Goal: Connect with others: Connect with other users

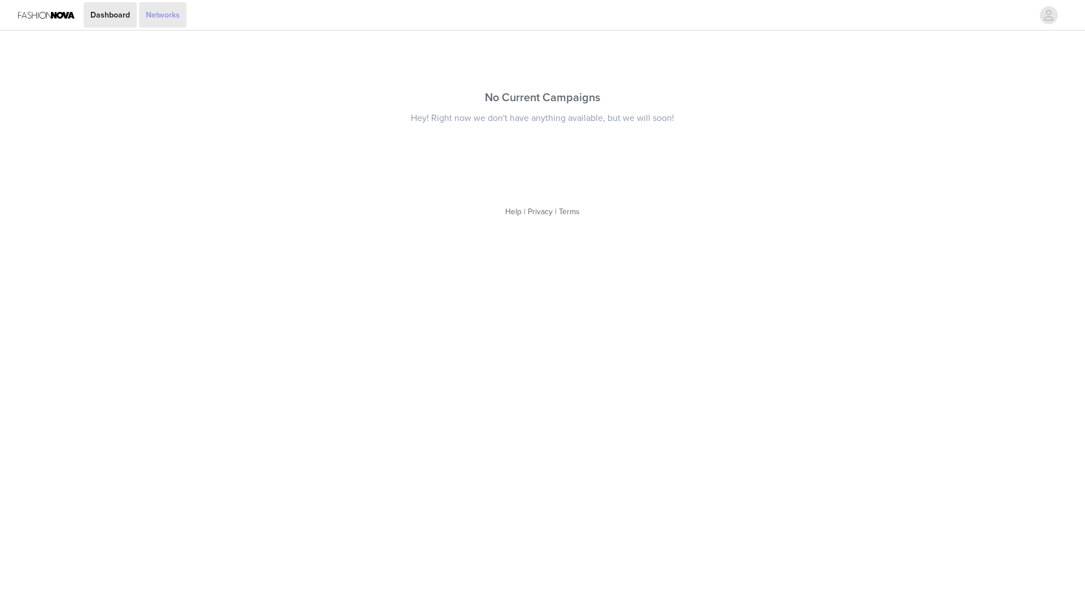
click at [174, 15] on link "Networks" at bounding box center [162, 14] width 47 height 25
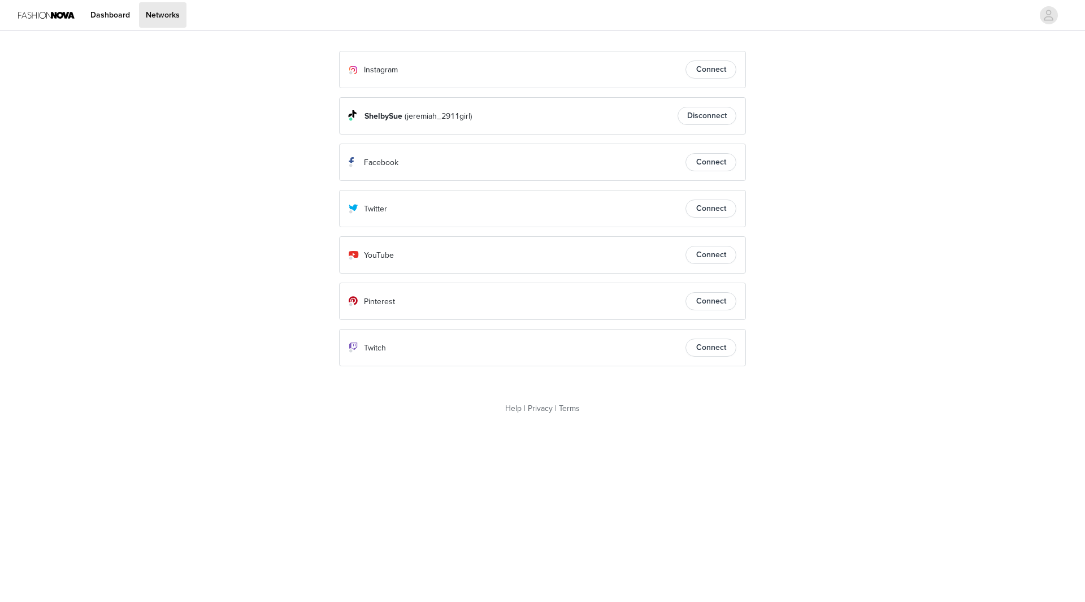
click at [724, 73] on button "Connect" at bounding box center [711, 69] width 51 height 18
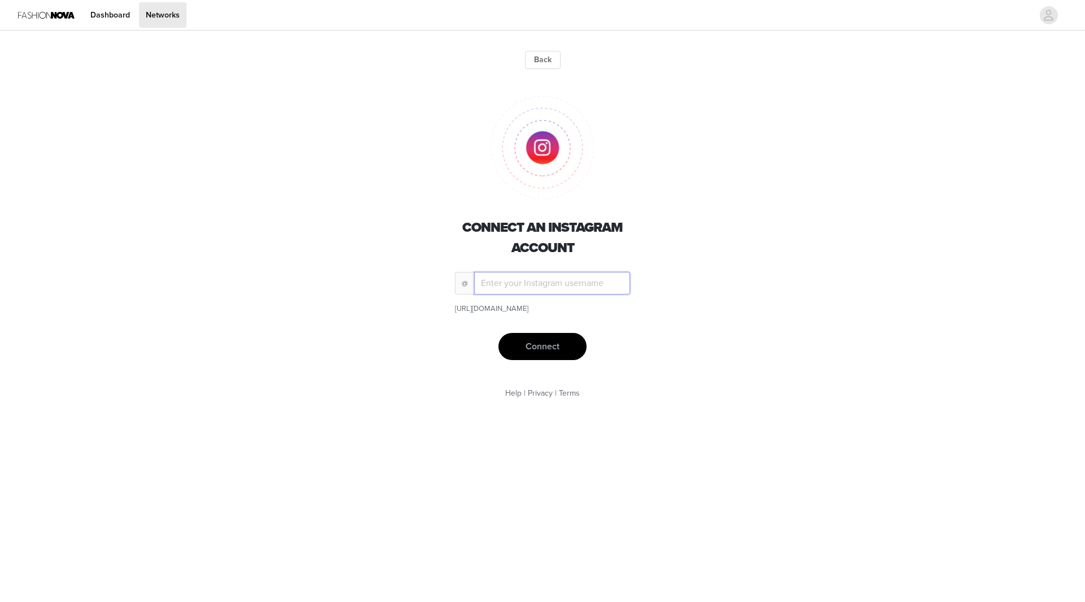
click at [531, 281] on input "text" at bounding box center [552, 283] width 156 height 23
type input "girl_jeremiah2911"
click at [526, 353] on button "Connect" at bounding box center [542, 346] width 88 height 27
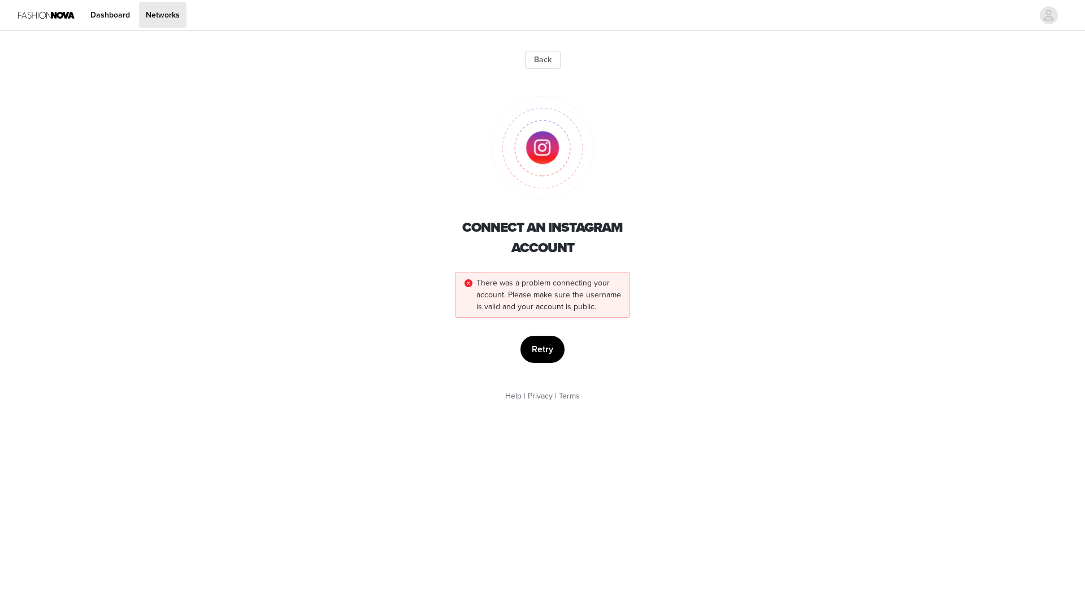
click at [526, 353] on button "Retry" at bounding box center [543, 349] width 44 height 27
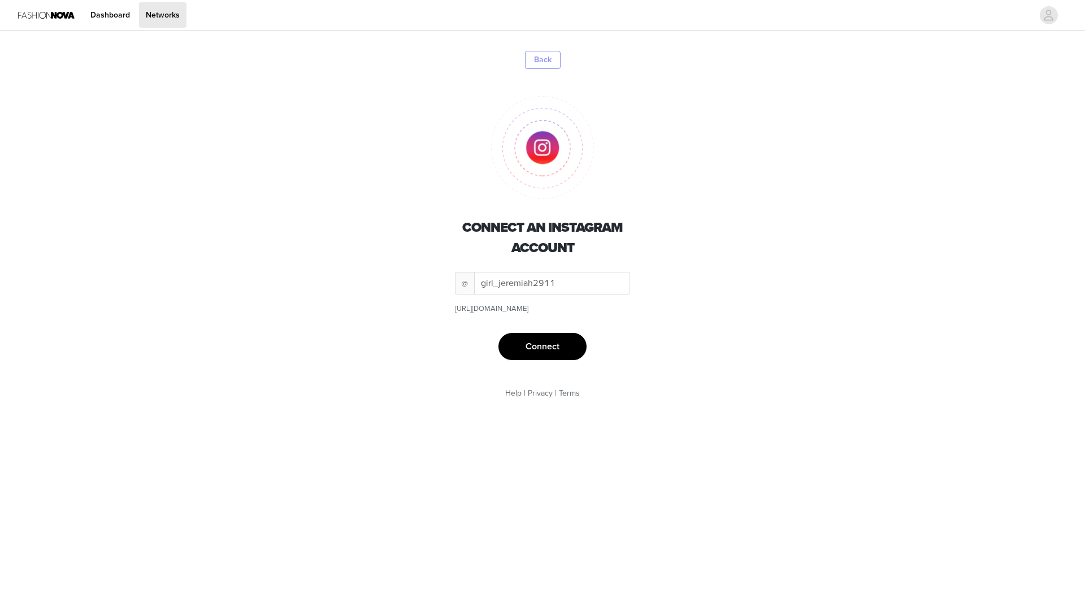
click at [541, 60] on button "Back" at bounding box center [543, 60] width 36 height 18
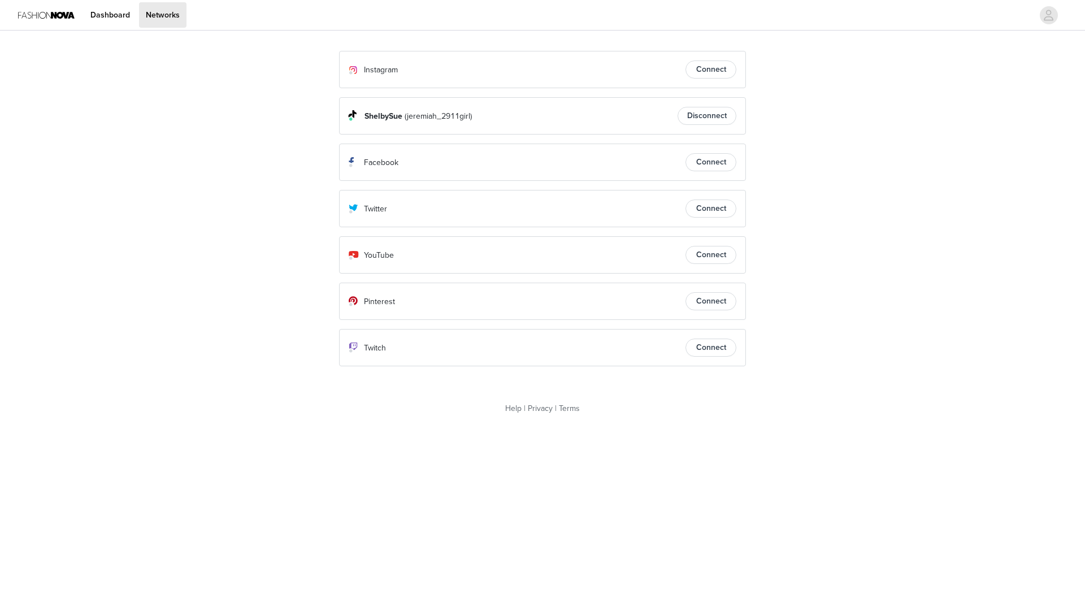
click at [712, 72] on button "Connect" at bounding box center [711, 69] width 51 height 18
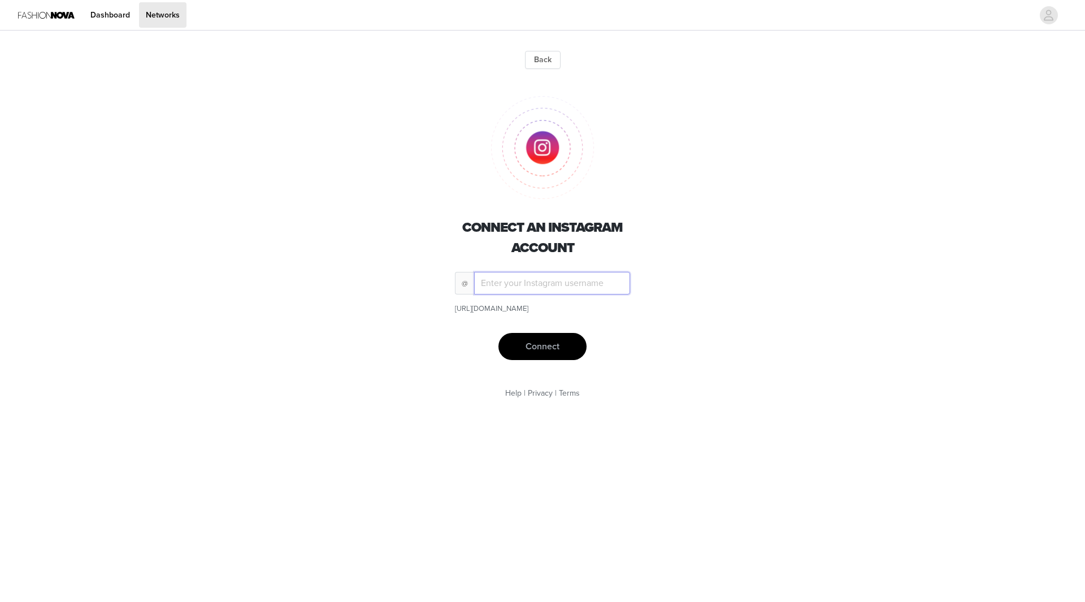
click at [529, 278] on input "text" at bounding box center [552, 283] width 156 height 23
click at [502, 285] on input "whollknitting" at bounding box center [552, 283] width 156 height 23
type input "whollyknitting"
click at [566, 344] on button "Connect" at bounding box center [542, 346] width 88 height 27
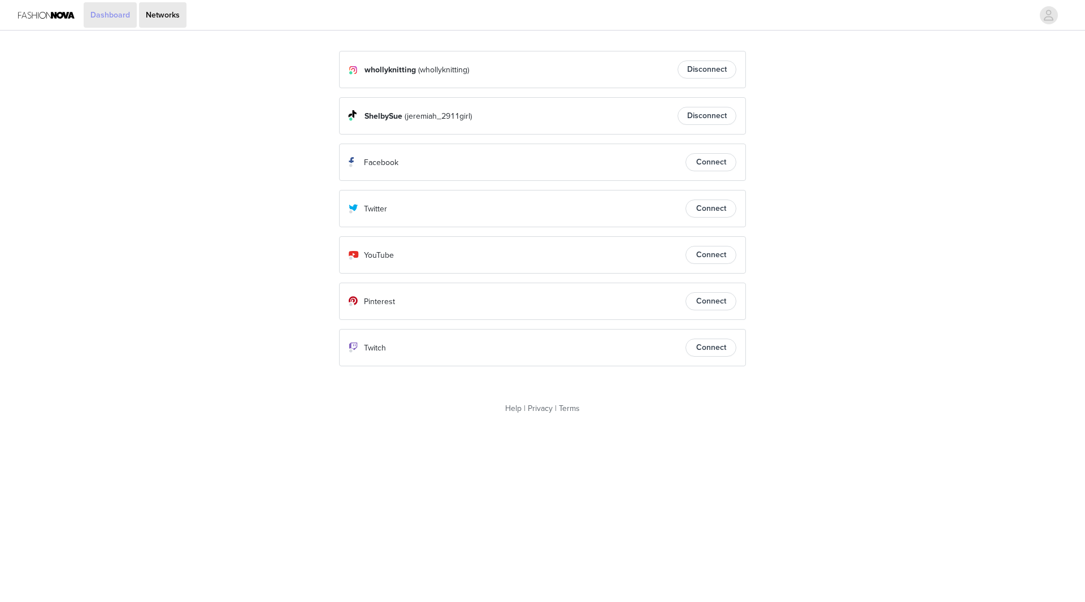
click at [94, 18] on link "Dashboard" at bounding box center [110, 14] width 53 height 25
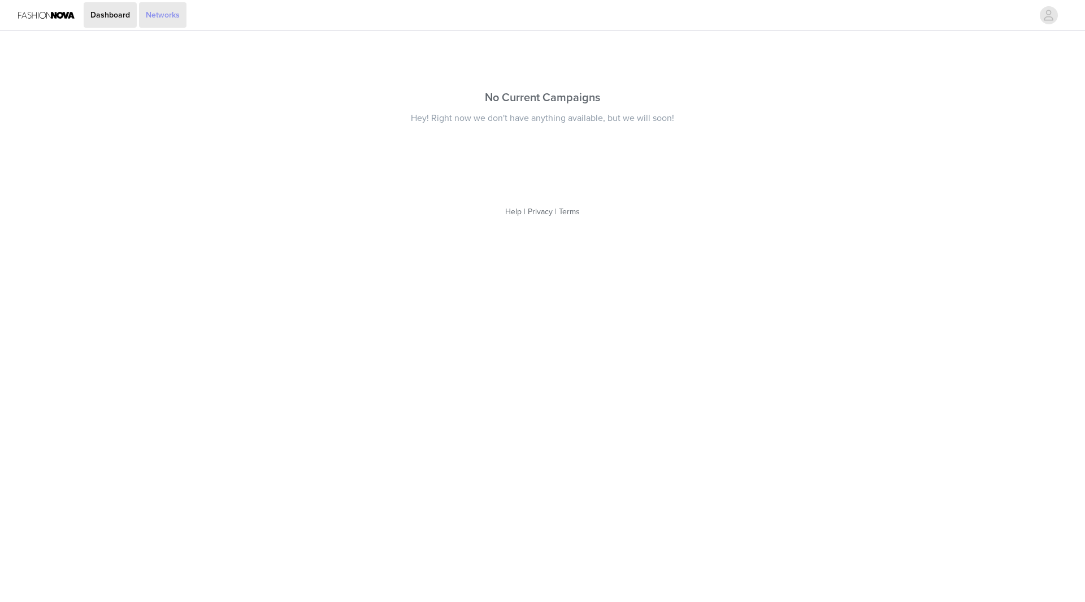
click at [172, 11] on link "Networks" at bounding box center [162, 14] width 47 height 25
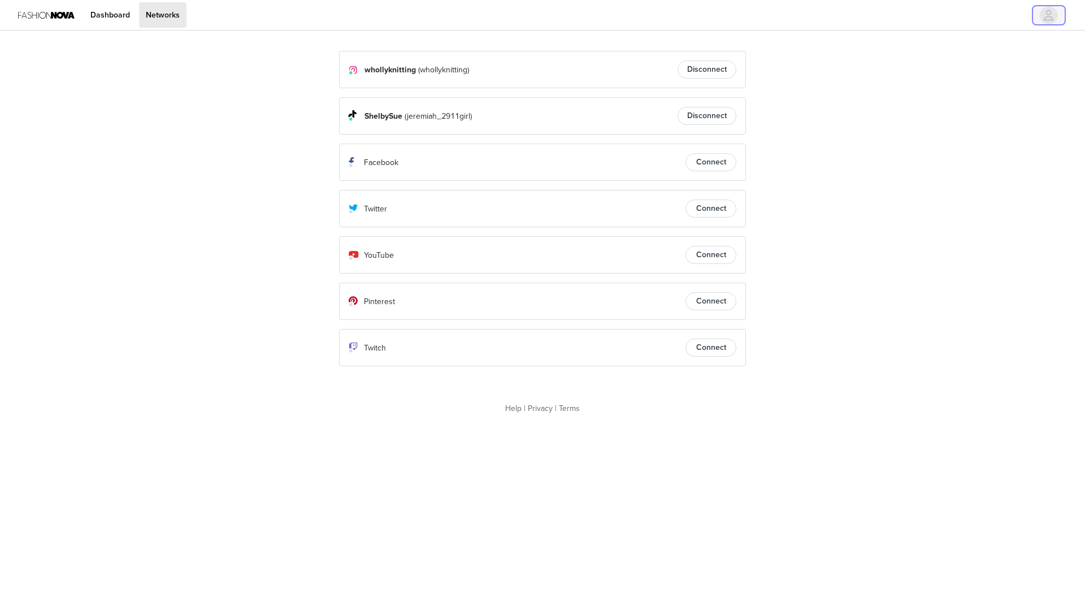
click at [1045, 17] on icon "avatar" at bounding box center [1049, 15] width 10 height 11
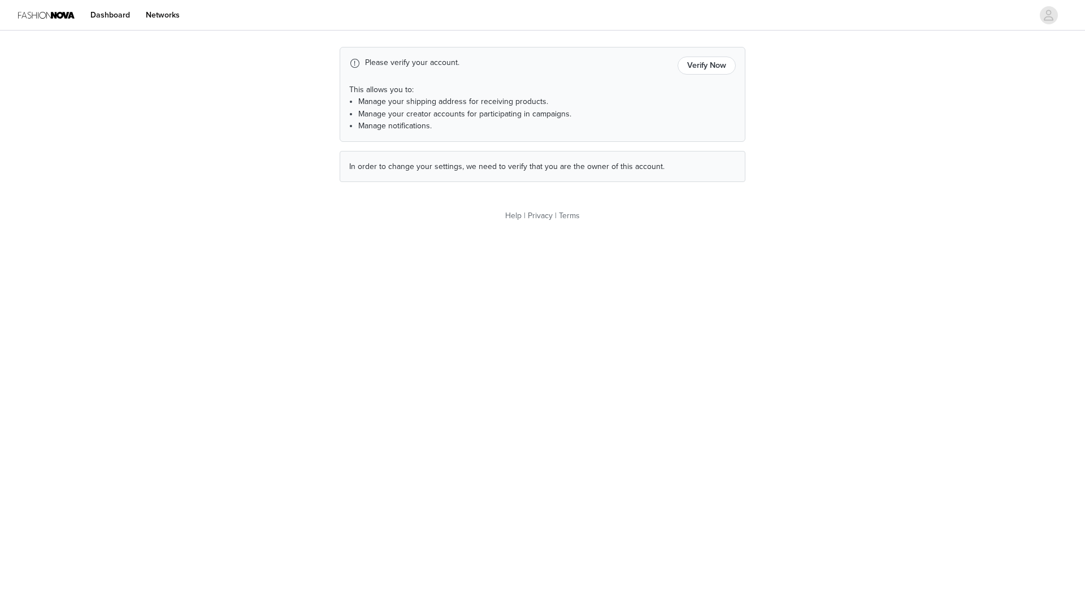
click at [31, 15] on img at bounding box center [46, 14] width 57 height 25
click at [105, 22] on link "Dashboard" at bounding box center [110, 14] width 53 height 25
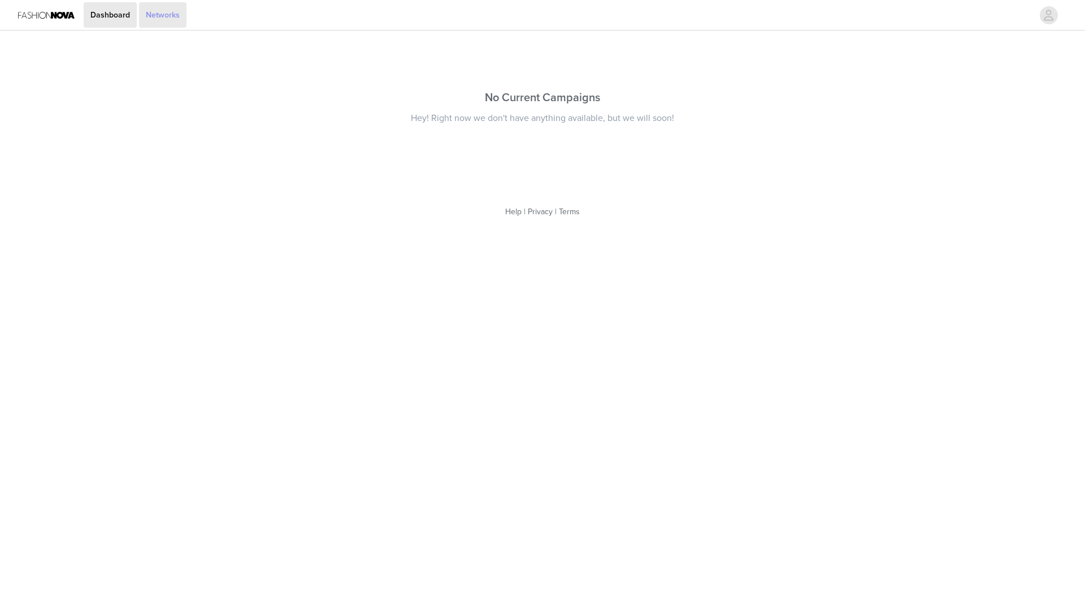
click at [156, 12] on link "Networks" at bounding box center [162, 14] width 47 height 25
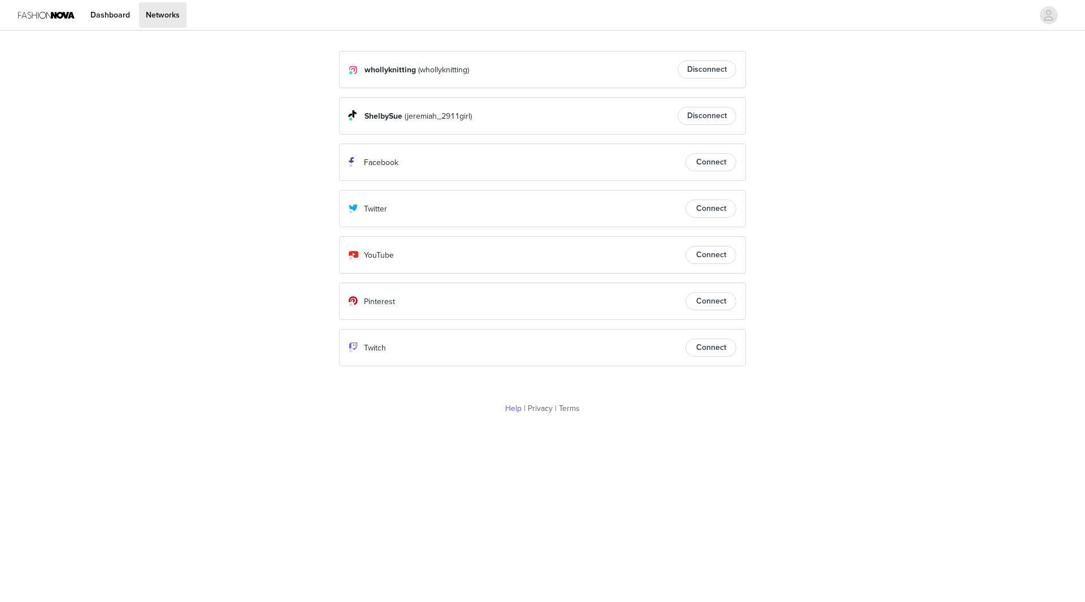
click at [508, 406] on link "Help" at bounding box center [513, 409] width 16 height 10
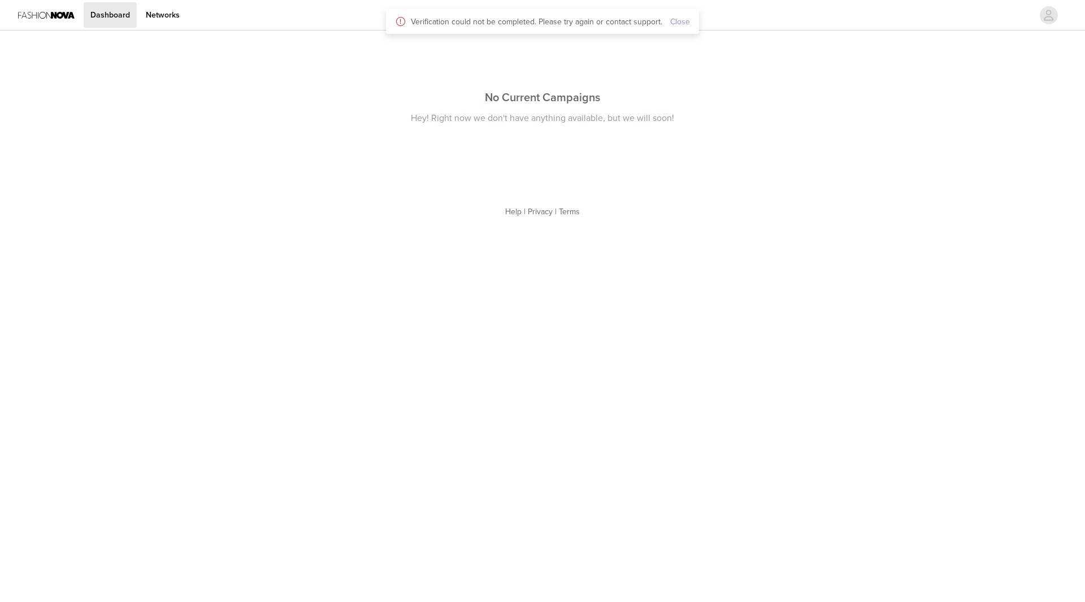
click at [674, 21] on link "Close" at bounding box center [680, 22] width 20 height 10
click at [1047, 12] on icon "avatar" at bounding box center [1048, 15] width 11 height 18
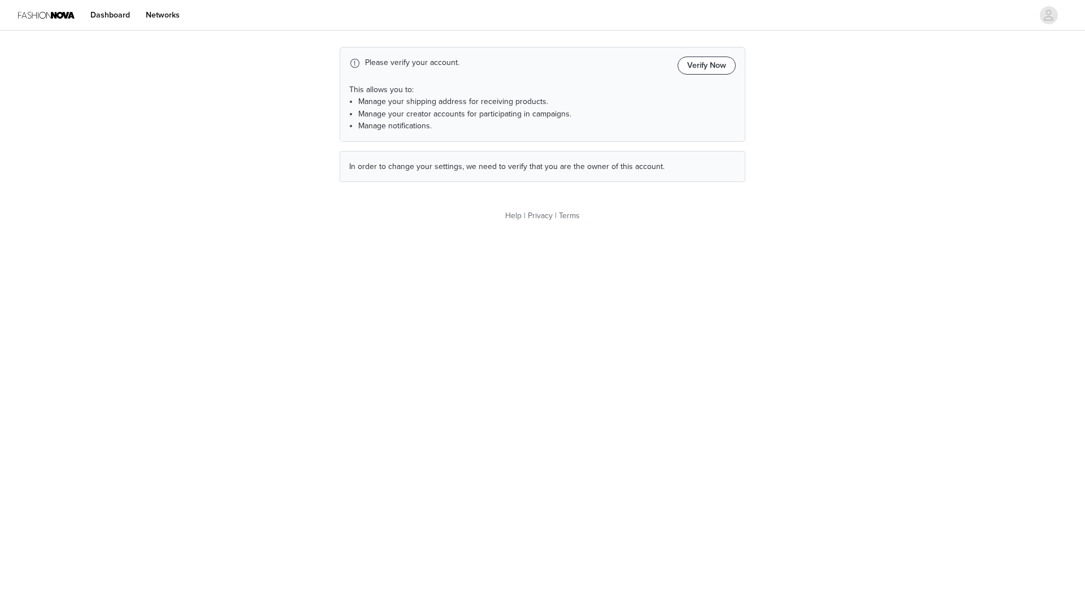
click at [712, 59] on button "Verify Now" at bounding box center [707, 66] width 58 height 18
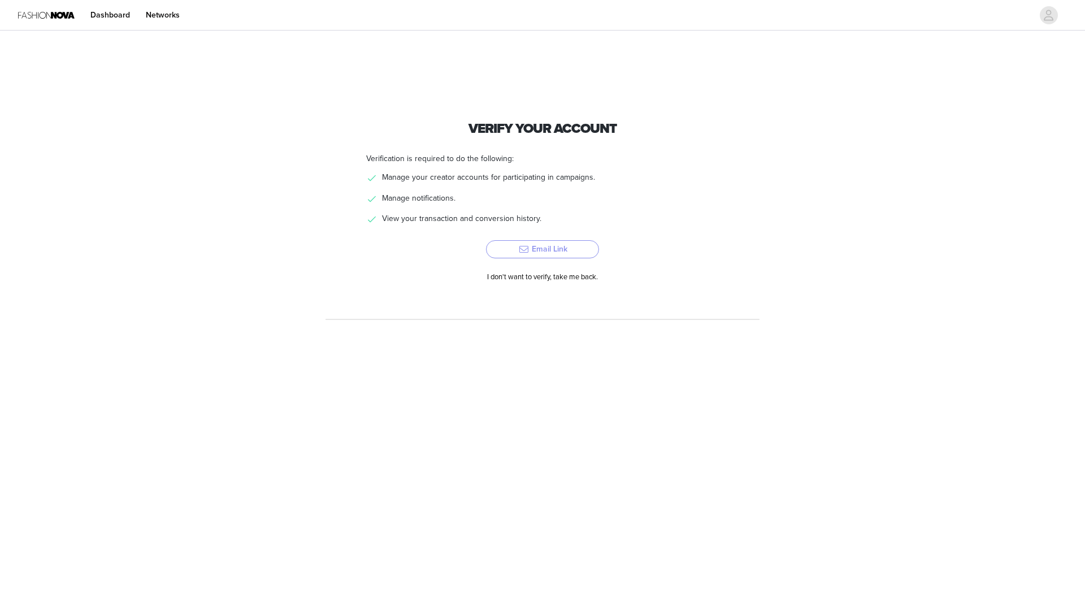
click at [520, 249] on button "Email Link" at bounding box center [542, 249] width 113 height 18
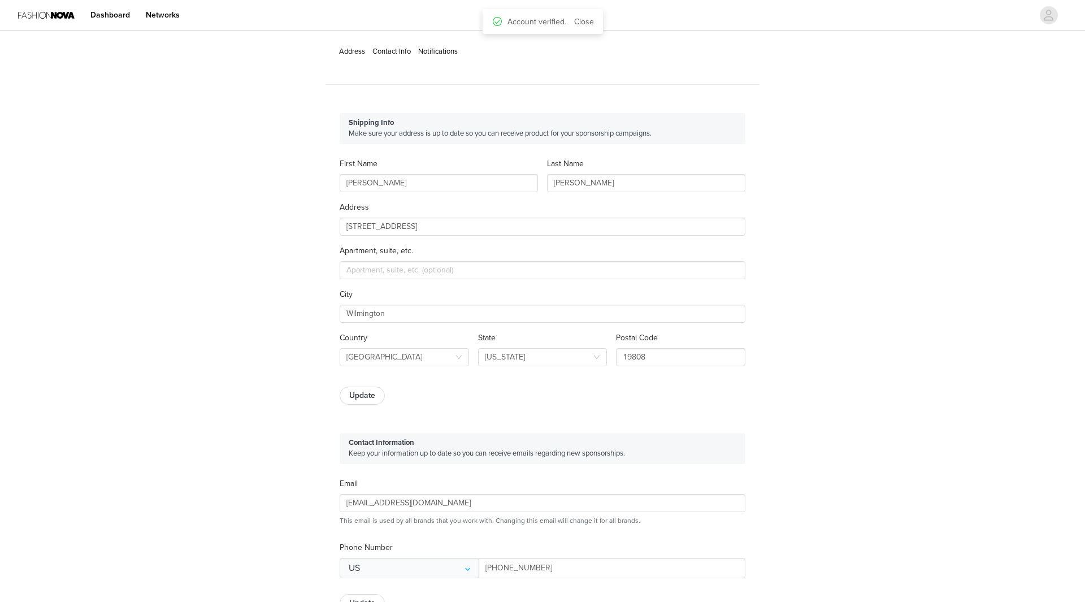
type input "+1 (United States)"
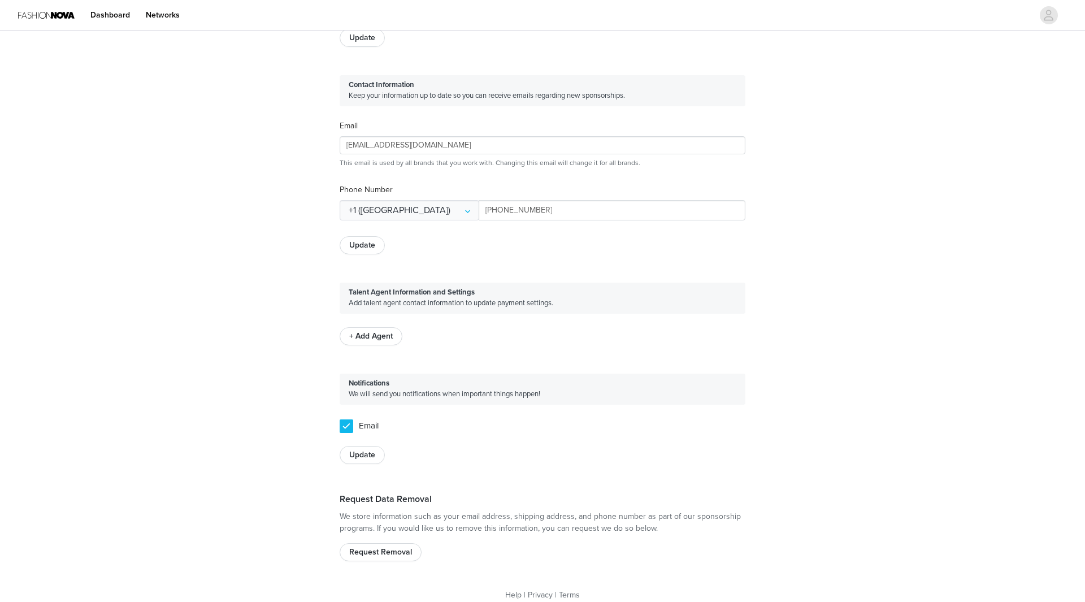
scroll to position [370, 0]
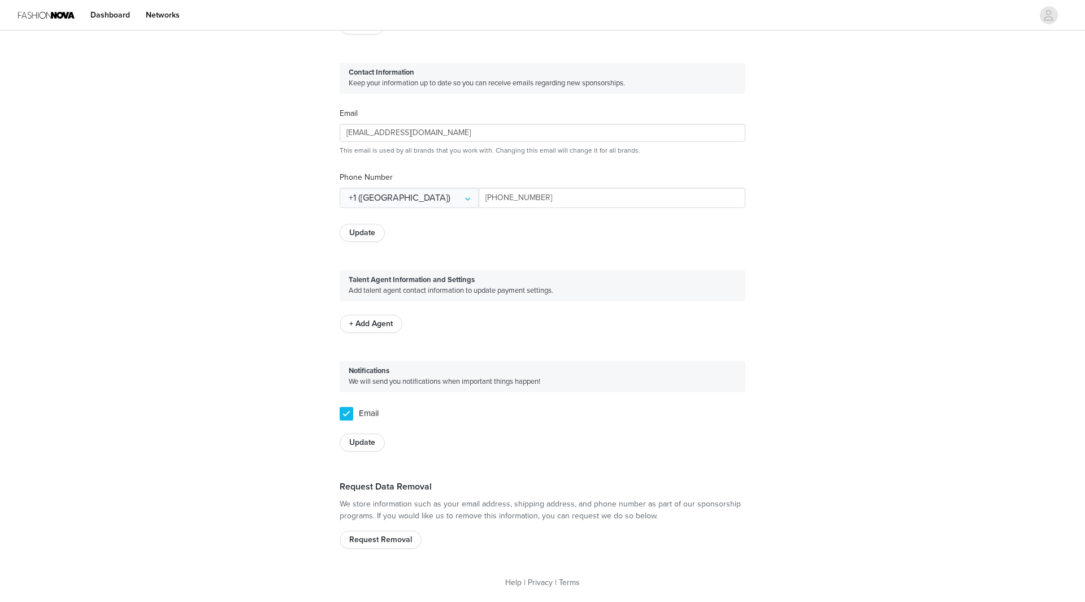
click at [376, 325] on button "+ Add Agent" at bounding box center [371, 324] width 63 height 18
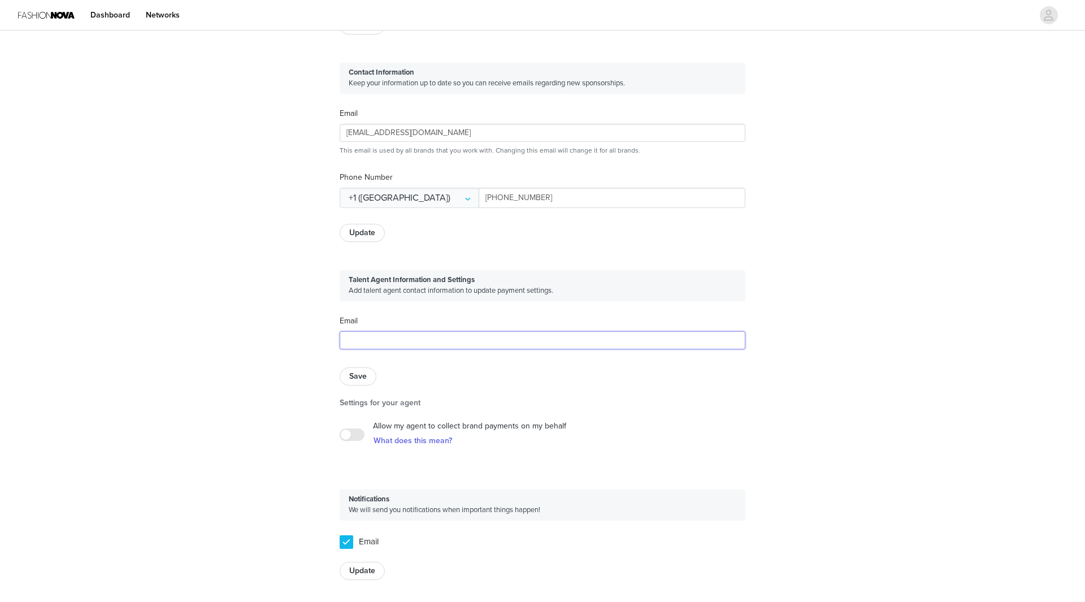
click at [372, 336] on input "text" at bounding box center [543, 340] width 406 height 18
type input "shelbinator003@gmail.com"
click at [362, 373] on button "Save" at bounding box center [358, 376] width 37 height 18
click at [921, 170] on div "Address Contact Info Notifications Shipping Info Make sure your address is up t…" at bounding box center [542, 197] width 1085 height 1068
click at [445, 345] on input "text" at bounding box center [543, 340] width 406 height 18
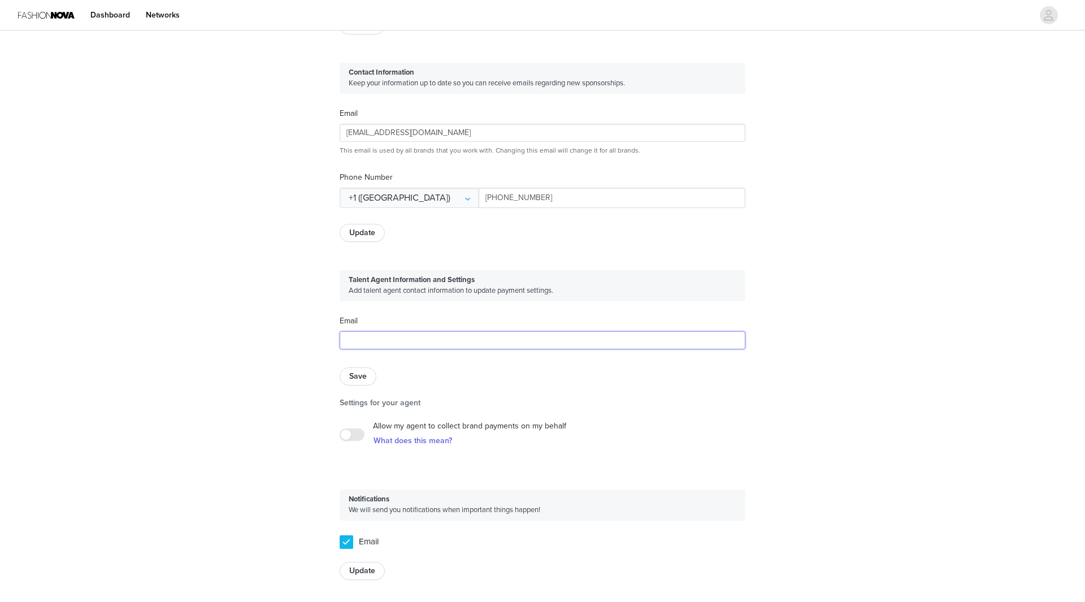
type input "shelbinator003@gmail.com"
click at [363, 370] on button "Save" at bounding box center [358, 376] width 37 height 18
click at [348, 436] on button "button" at bounding box center [352, 434] width 25 height 12
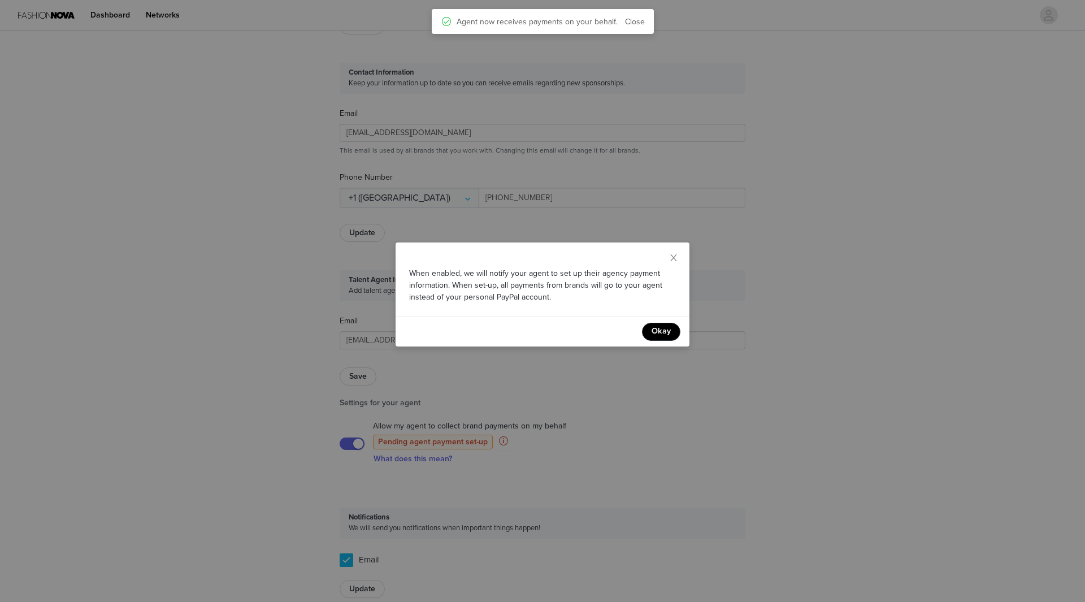
click at [660, 334] on button "Okay" at bounding box center [661, 332] width 38 height 18
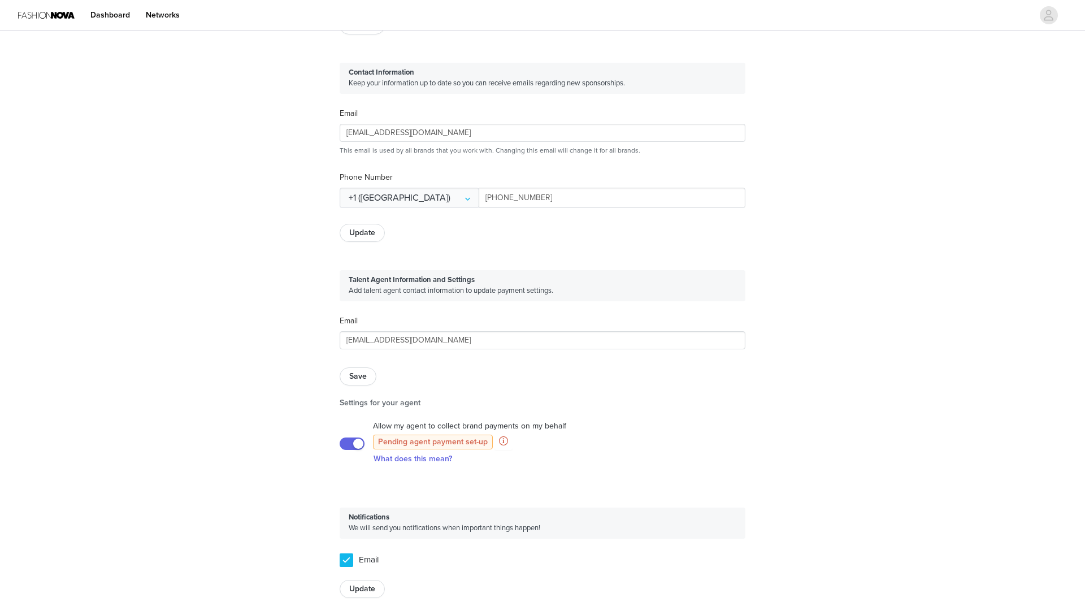
click at [418, 442] on button "Pending agent payment set-up" at bounding box center [433, 442] width 111 height 14
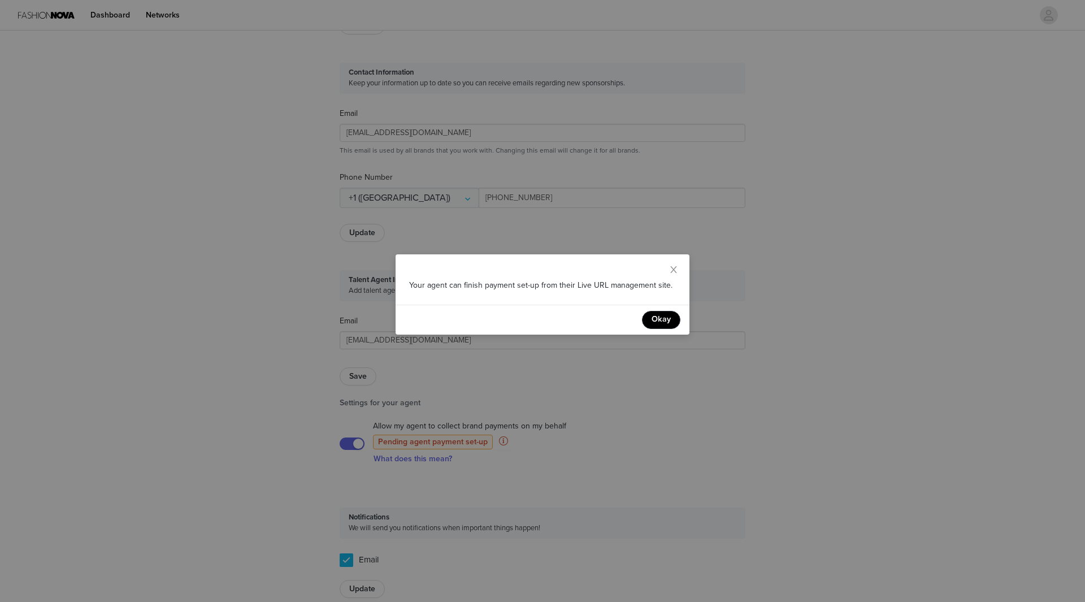
click at [660, 317] on button "Okay" at bounding box center [661, 320] width 38 height 18
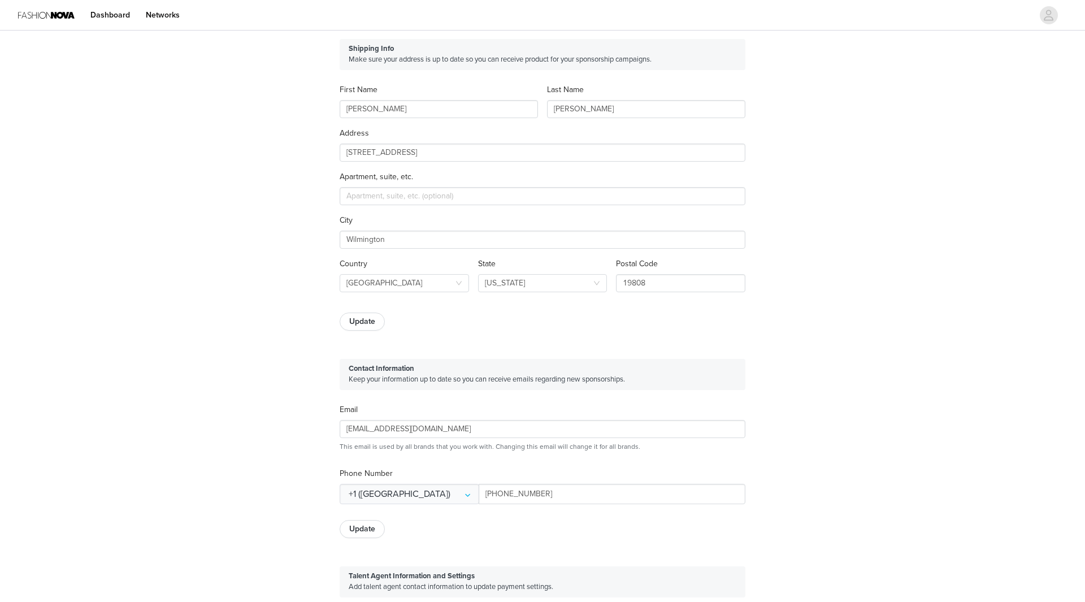
scroll to position [0, 0]
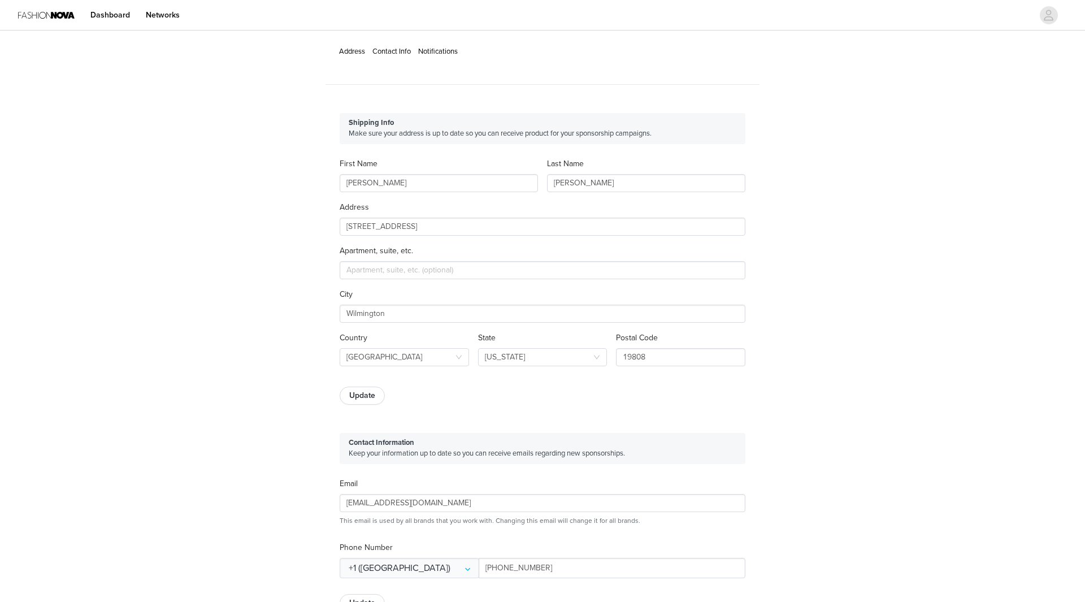
click at [389, 49] on link "Contact Info" at bounding box center [391, 51] width 38 height 9
click at [355, 52] on link "Address" at bounding box center [352, 51] width 26 height 9
click at [431, 51] on link "Notifications" at bounding box center [438, 51] width 40 height 9
click at [1054, 12] on icon "avatar" at bounding box center [1048, 15] width 11 height 18
click at [108, 10] on link "Dashboard" at bounding box center [110, 14] width 53 height 25
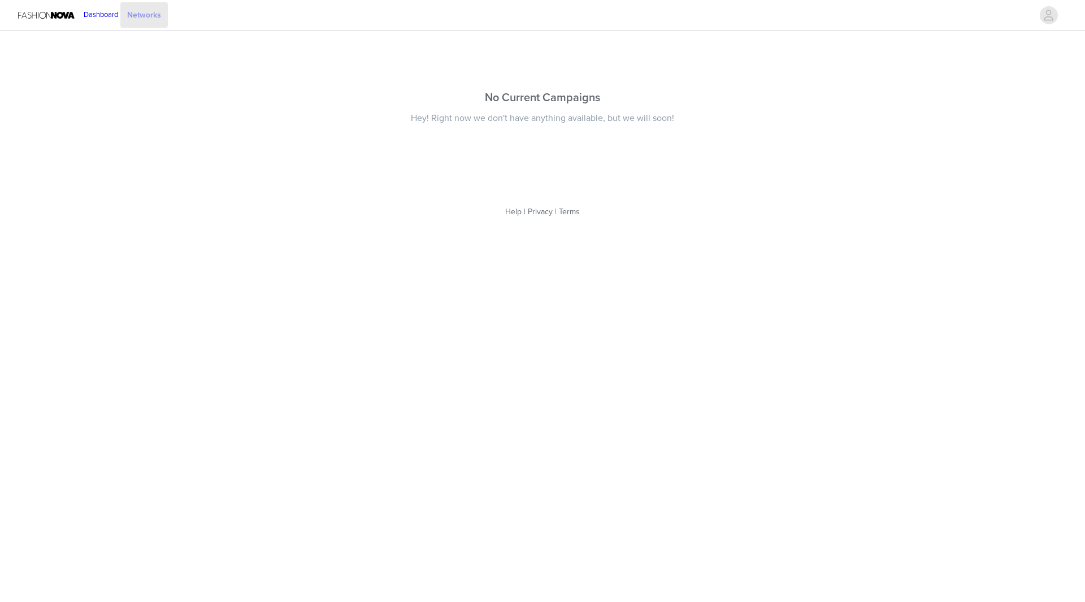
click at [163, 18] on link "Networks" at bounding box center [143, 14] width 47 height 25
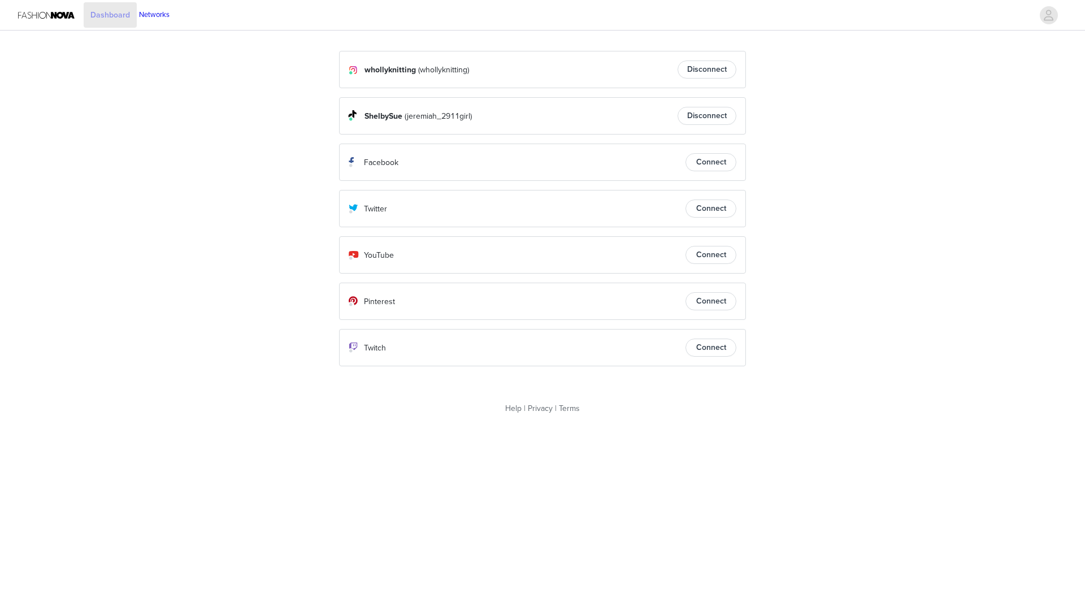
click at [109, 15] on link "Dashboard" at bounding box center [110, 14] width 53 height 25
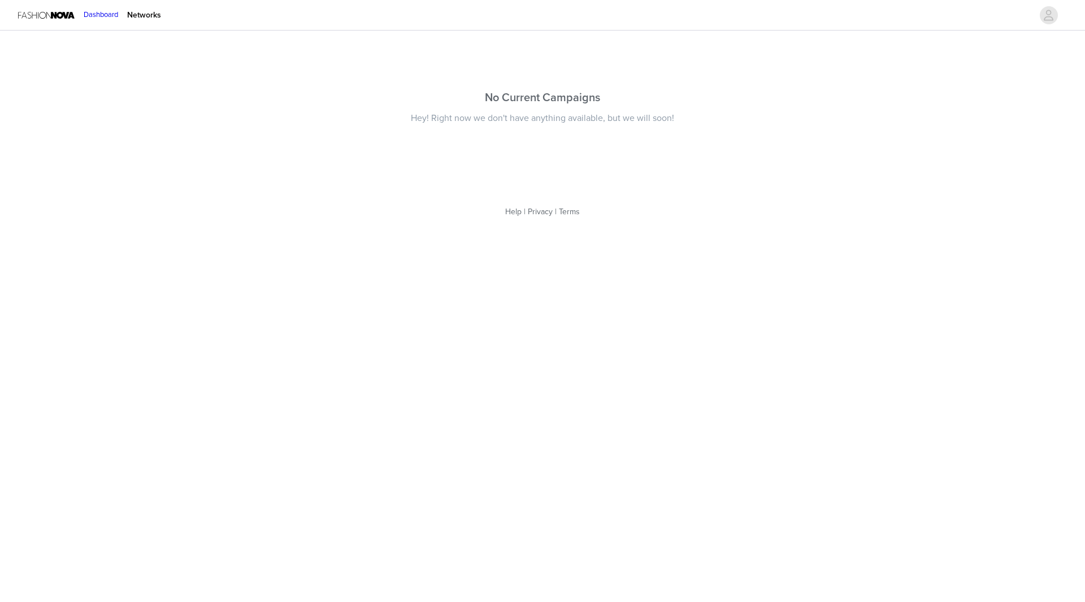
click at [54, 10] on img at bounding box center [46, 14] width 57 height 25
click at [1051, 18] on icon "avatar" at bounding box center [1048, 15] width 11 height 18
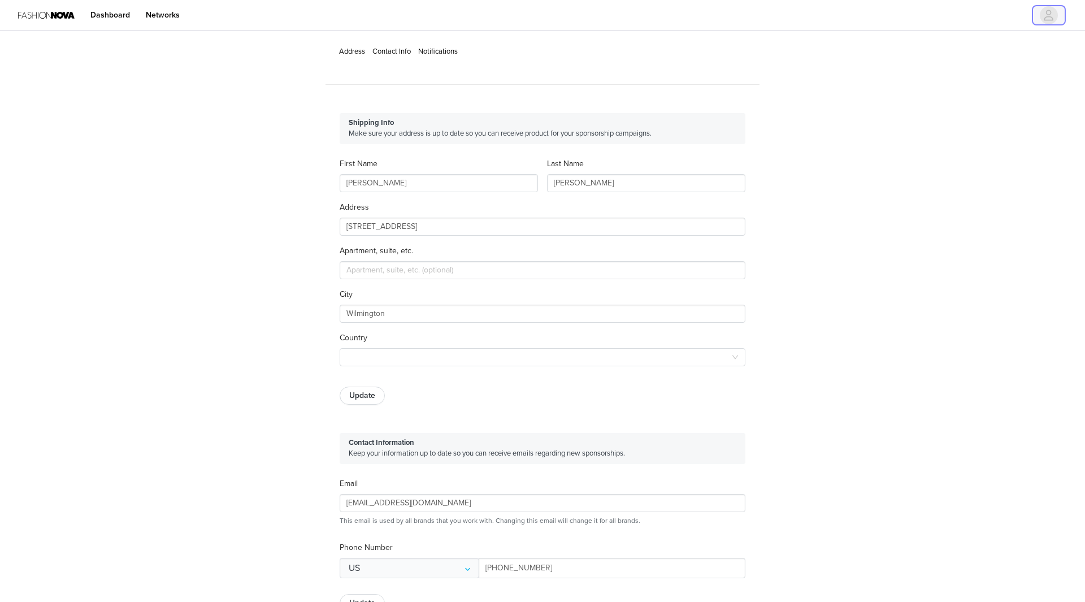
type input "+1 (United States)"
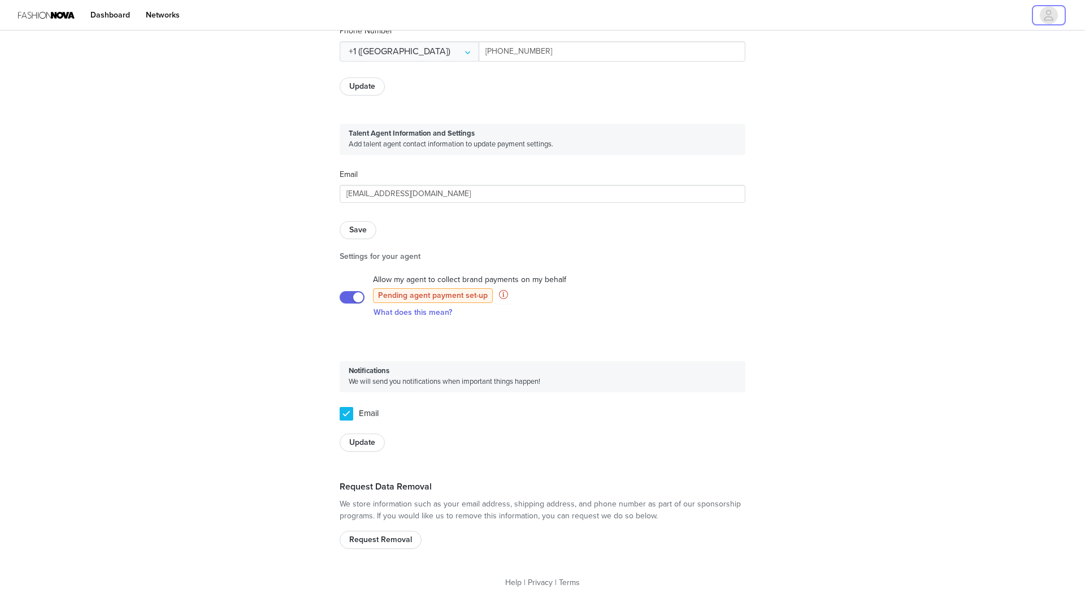
scroll to position [516, 0]
click at [414, 310] on button "What does this mean?" at bounding box center [413, 313] width 97 height 18
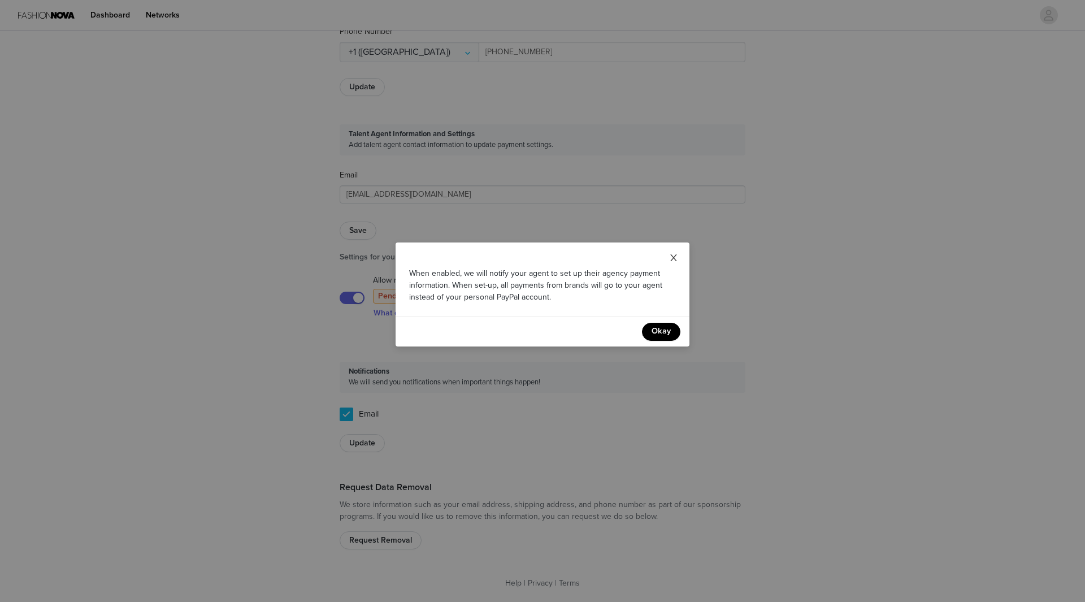
click at [673, 258] on icon "icon: close" at bounding box center [673, 257] width 9 height 9
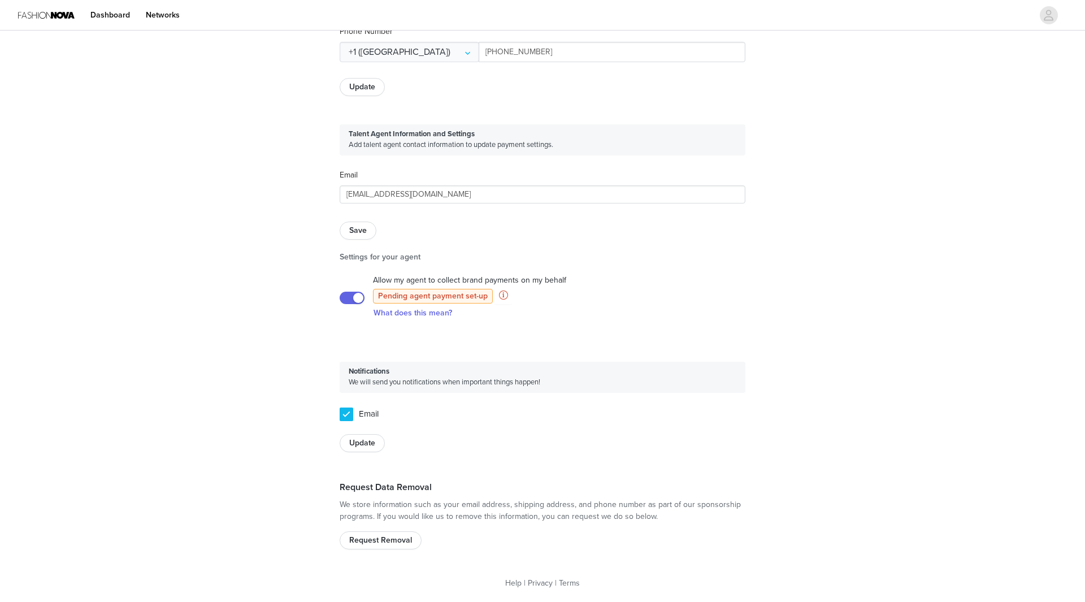
click at [355, 298] on button "button" at bounding box center [352, 298] width 25 height 12
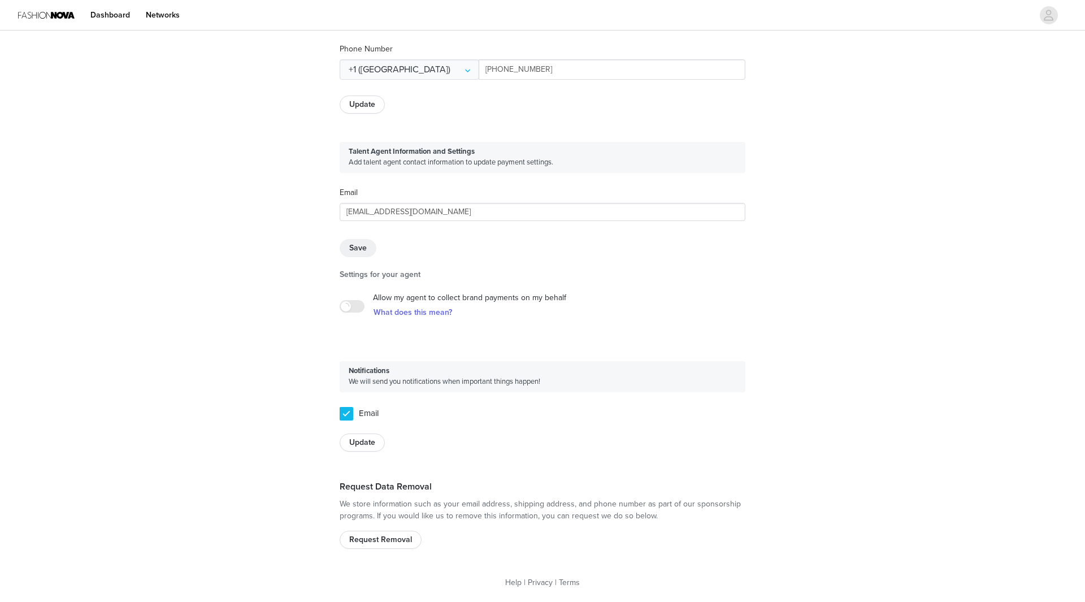
scroll to position [498, 0]
click at [570, 304] on div "Allow my agent to collect brand payments on my behalf What does this mean?" at bounding box center [543, 307] width 406 height 30
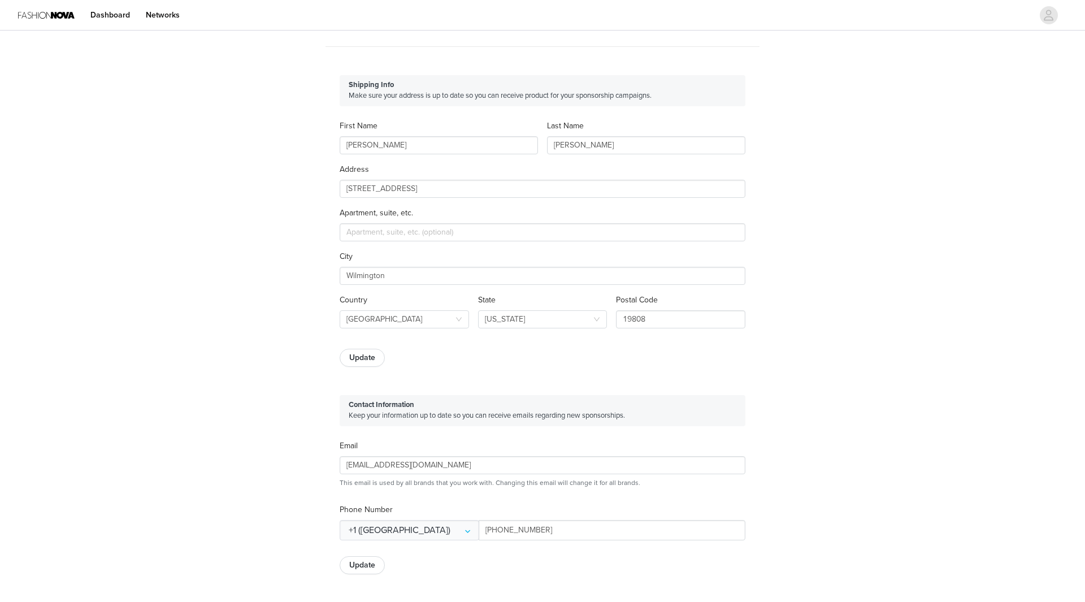
scroll to position [0, 0]
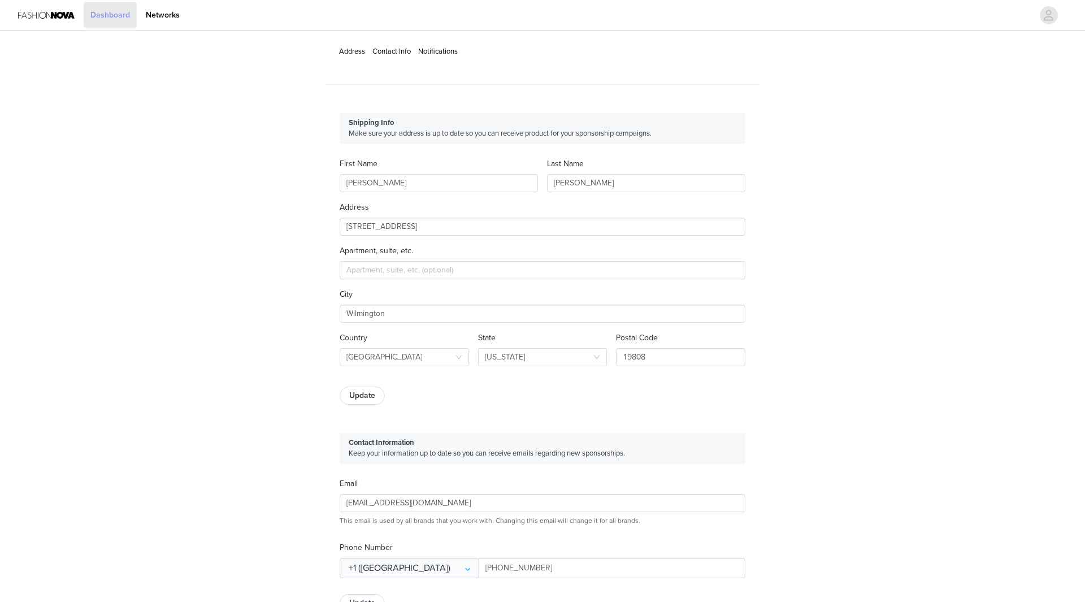
click at [123, 12] on link "Dashboard" at bounding box center [110, 14] width 53 height 25
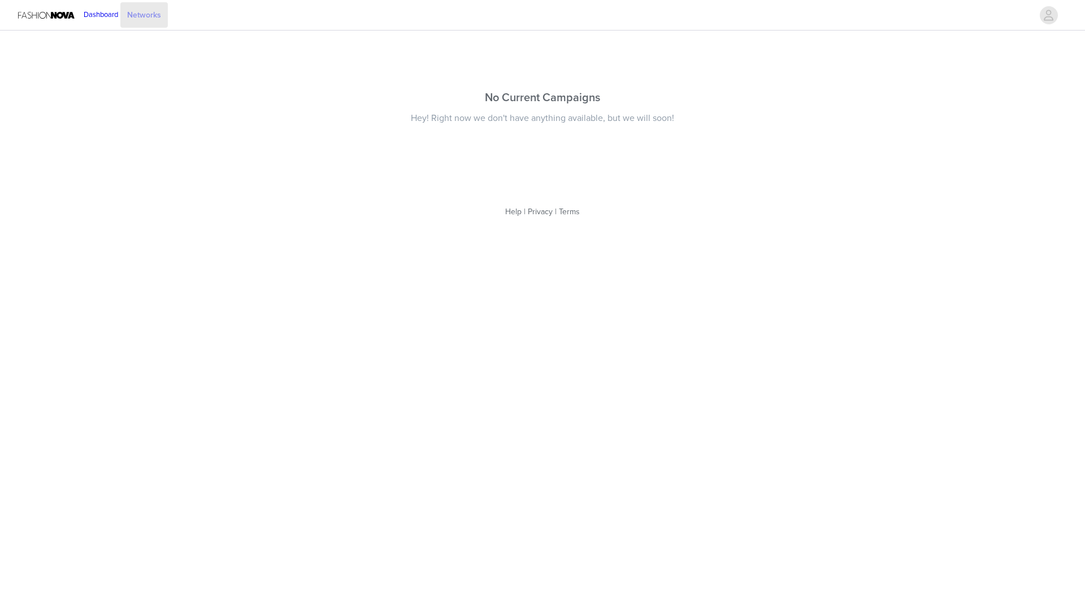
click at [168, 14] on link "Networks" at bounding box center [143, 14] width 47 height 25
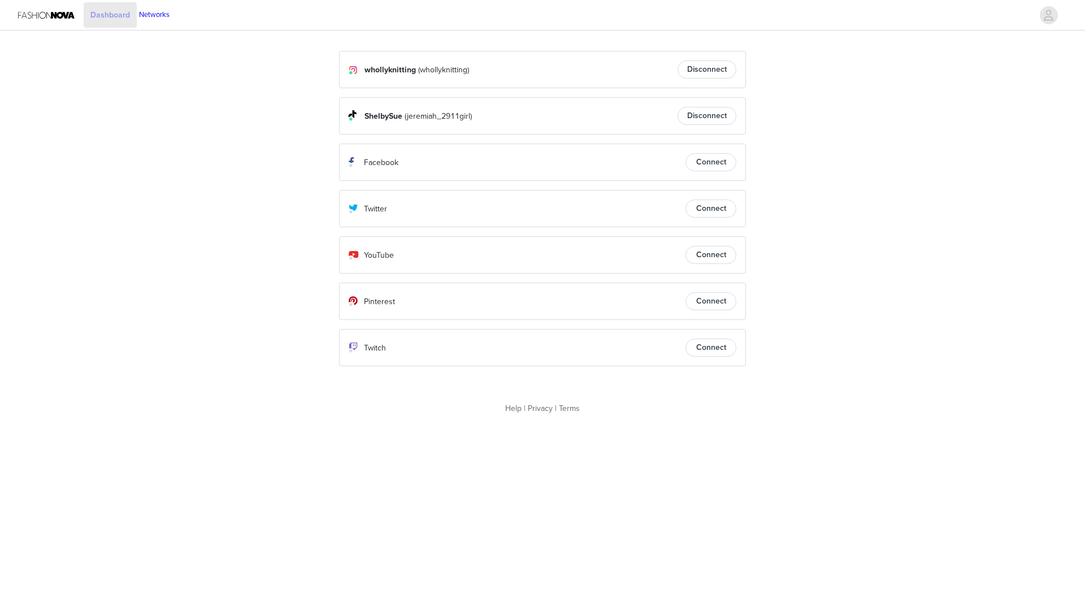
click at [96, 18] on link "Dashboard" at bounding box center [110, 14] width 53 height 25
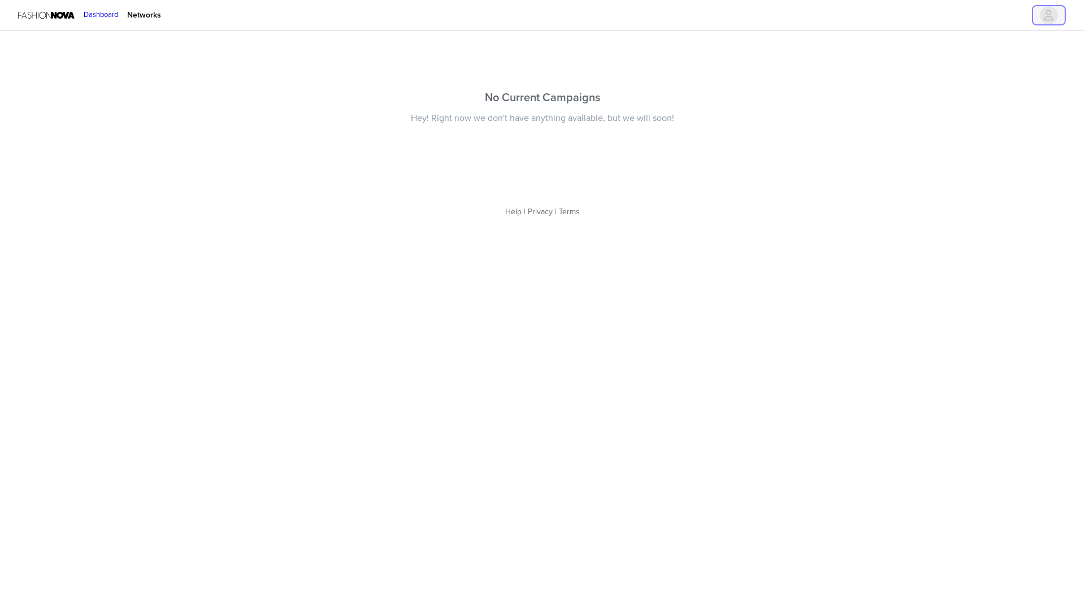
click at [1051, 17] on icon "avatar" at bounding box center [1049, 15] width 10 height 11
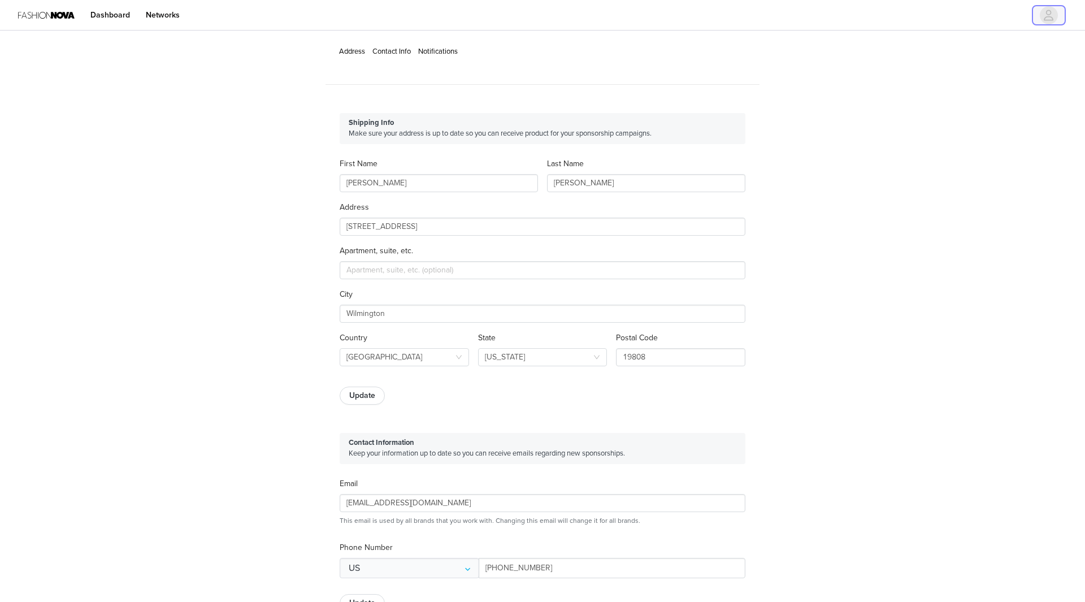
type input "+1 (United States)"
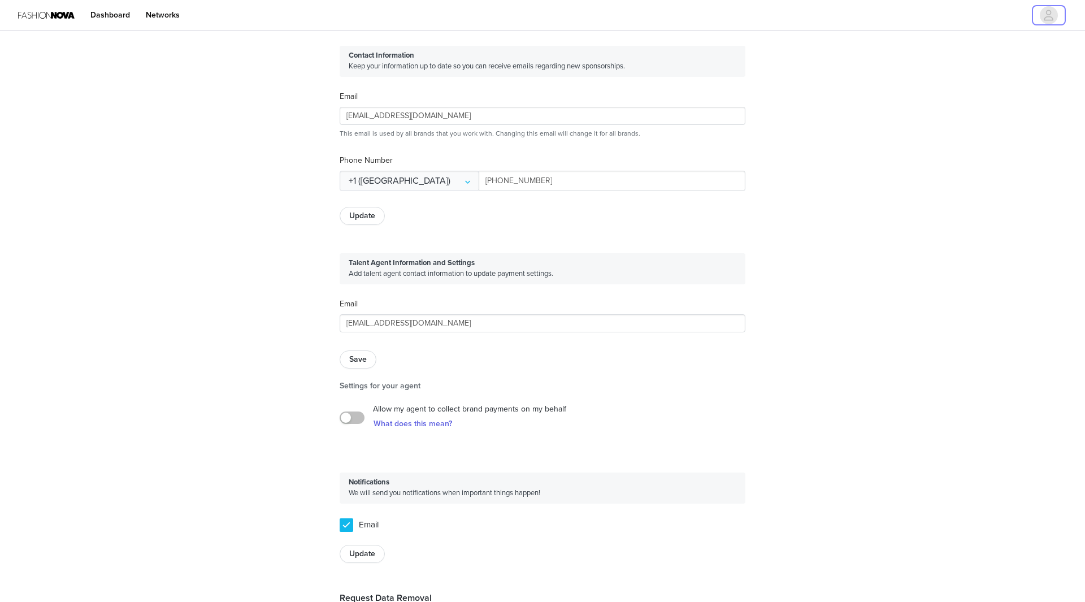
scroll to position [387, 0]
click at [352, 424] on button "button" at bounding box center [352, 418] width 25 height 12
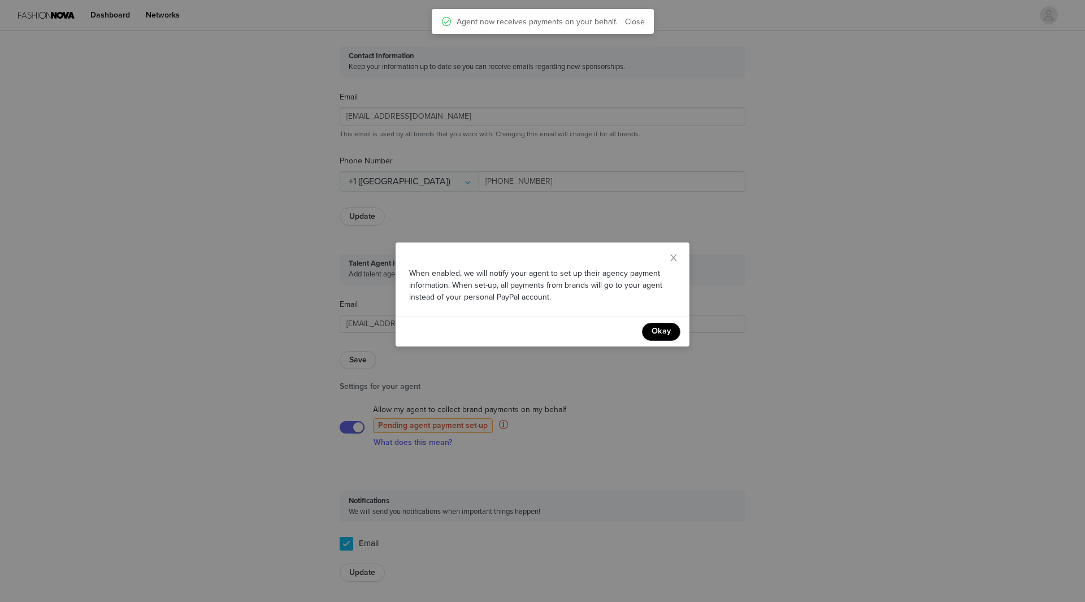
click at [661, 340] on button "Okay" at bounding box center [661, 332] width 38 height 18
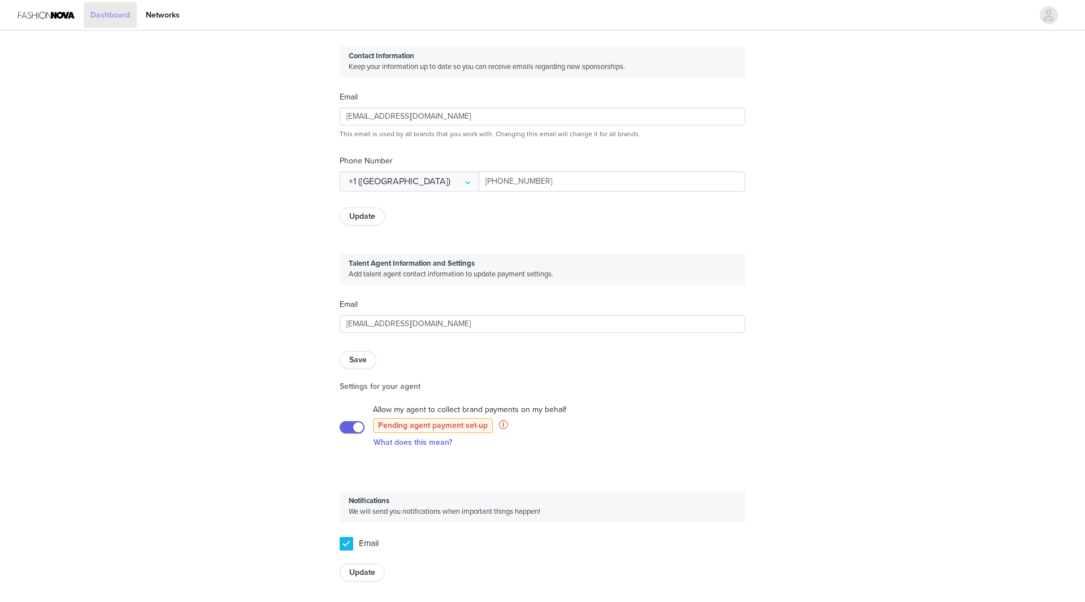
click at [122, 10] on link "Dashboard" at bounding box center [110, 14] width 53 height 25
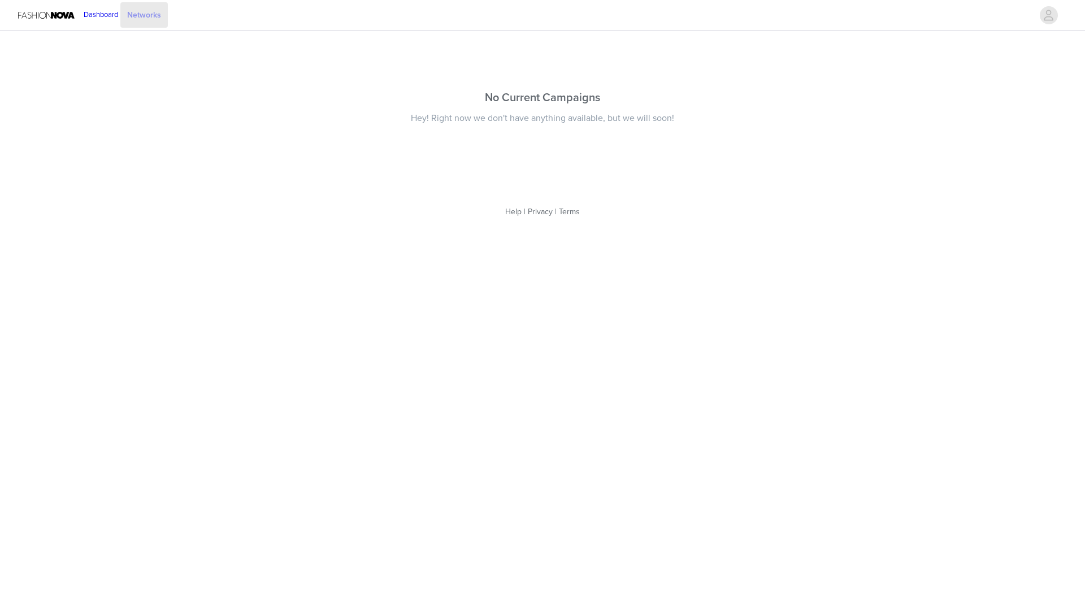
click at [158, 25] on link "Networks" at bounding box center [143, 14] width 47 height 25
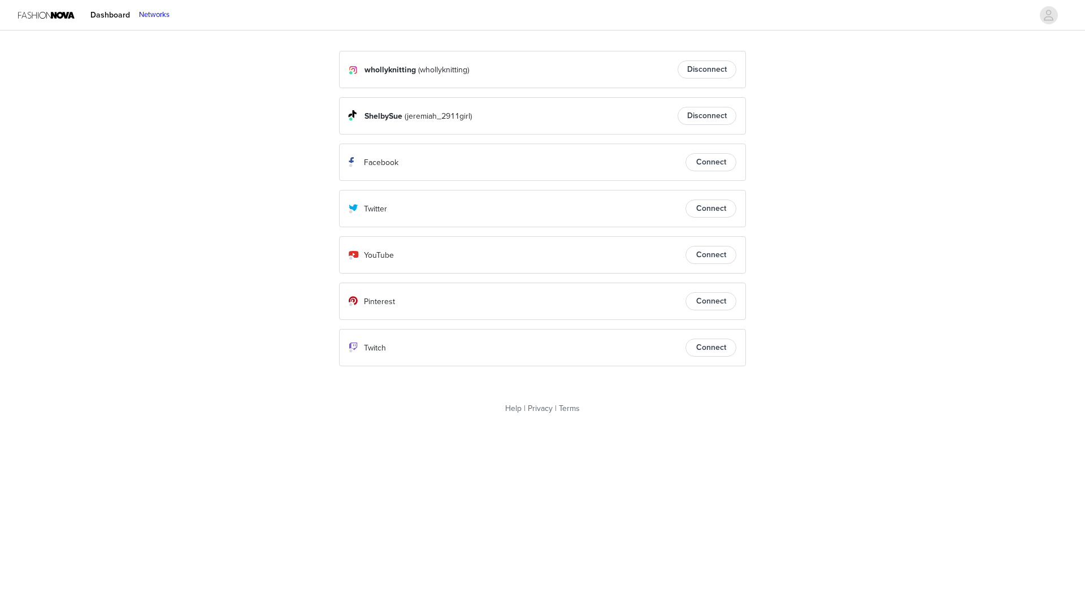
click at [703, 158] on button "Connect" at bounding box center [711, 162] width 51 height 18
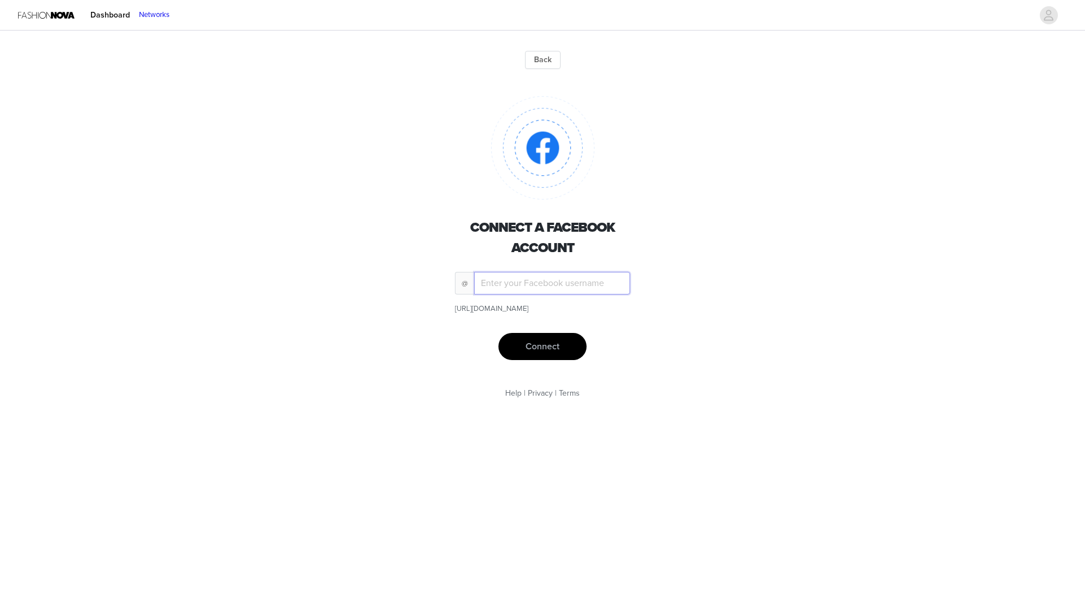
click at [501, 277] on input "text" at bounding box center [552, 283] width 156 height 23
type input "ShelbyHicks"
click at [541, 353] on button "Connect" at bounding box center [542, 346] width 88 height 27
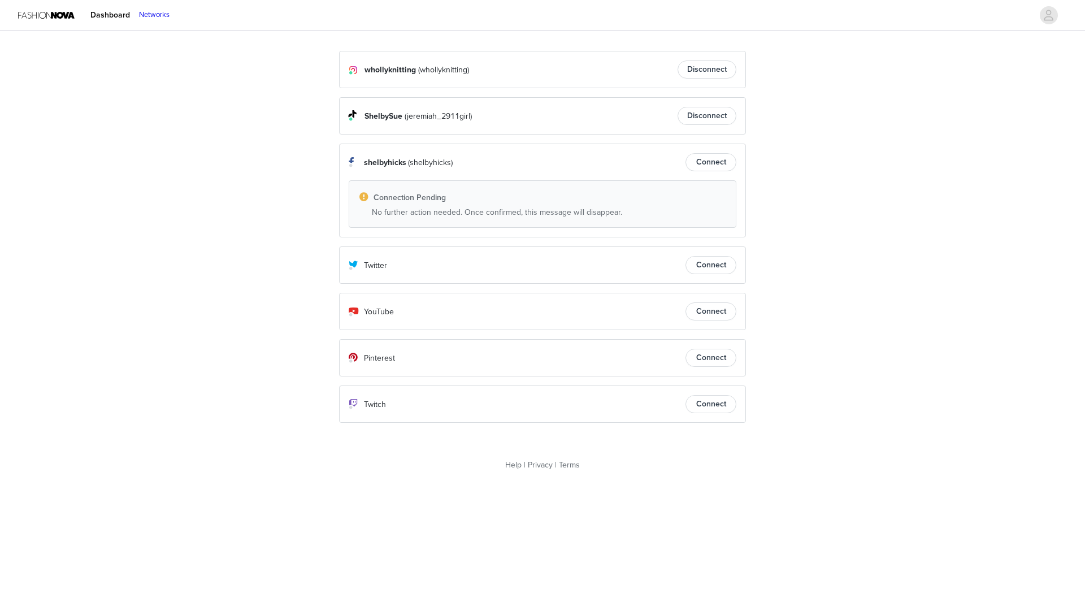
click at [711, 164] on button "Connect" at bounding box center [711, 162] width 51 height 18
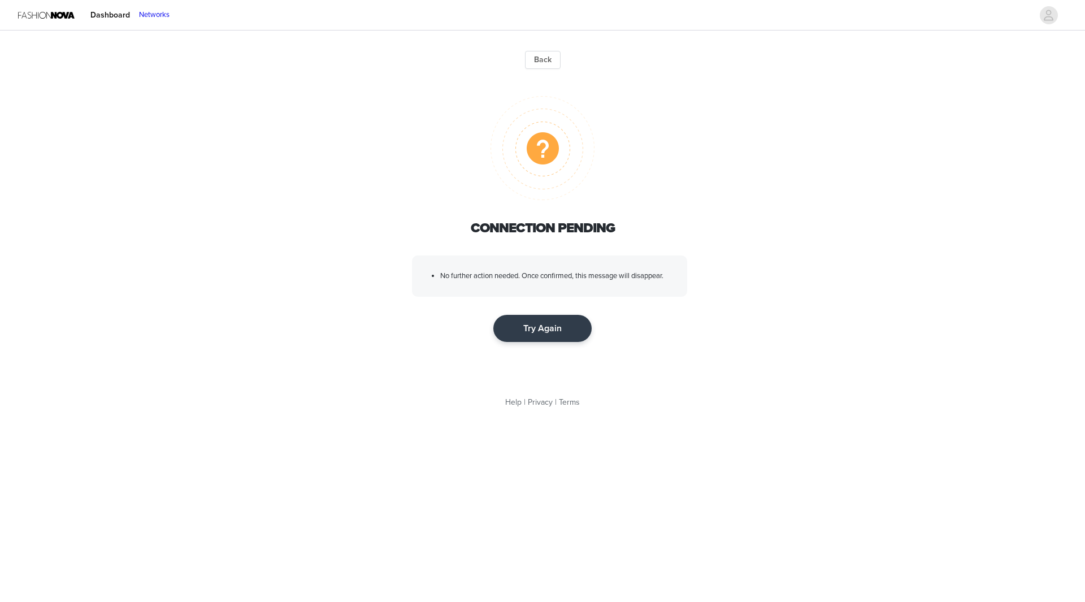
click at [544, 332] on button "Try Again" at bounding box center [542, 328] width 98 height 27
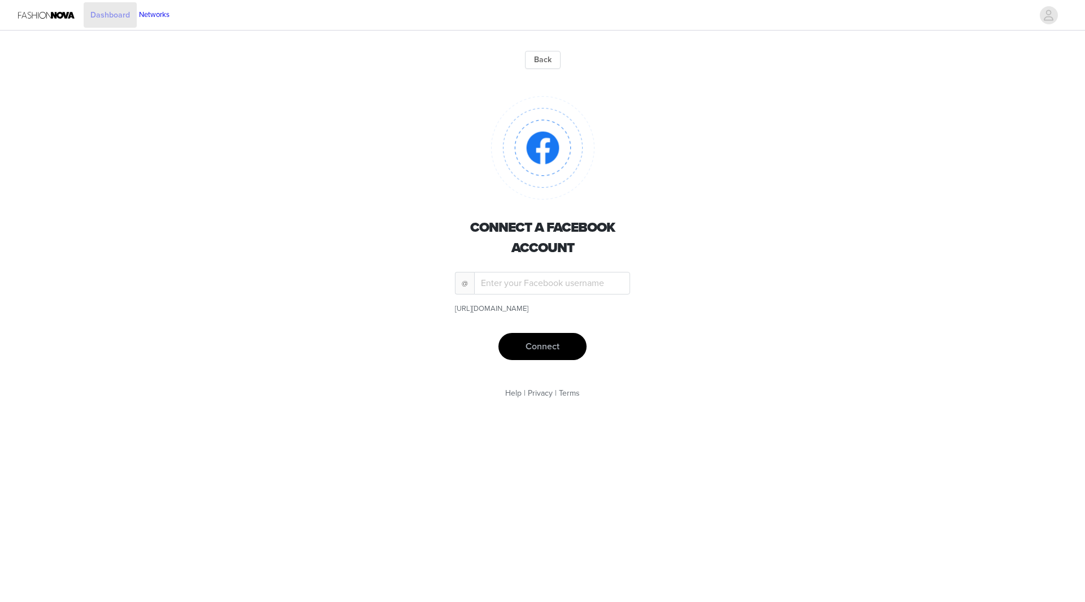
click at [113, 17] on link "Dashboard" at bounding box center [110, 14] width 53 height 25
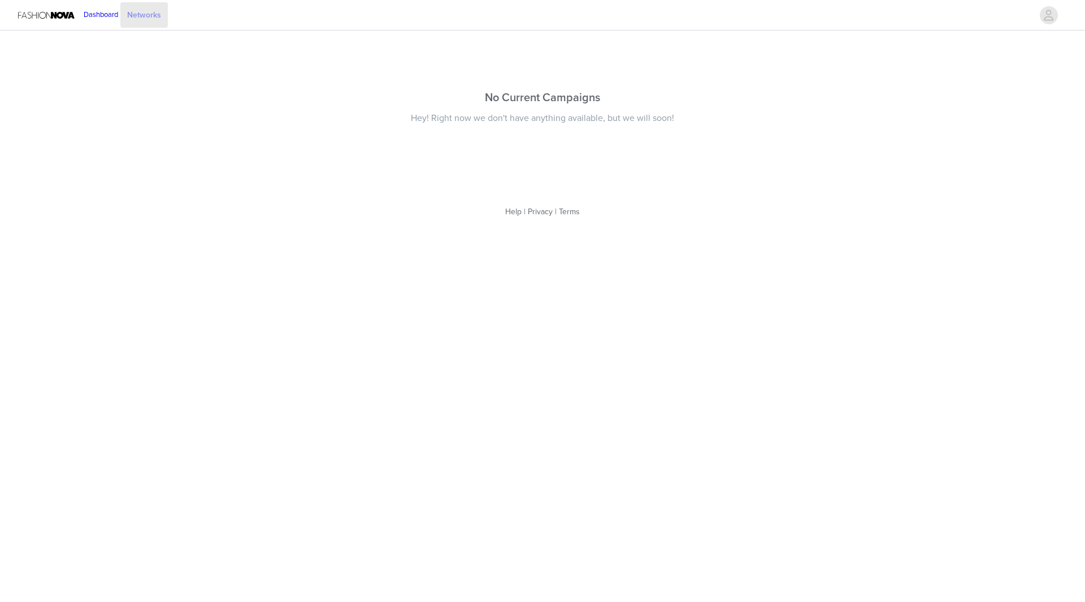
click at [164, 14] on link "Networks" at bounding box center [143, 14] width 47 height 25
